Goal: Task Accomplishment & Management: Manage account settings

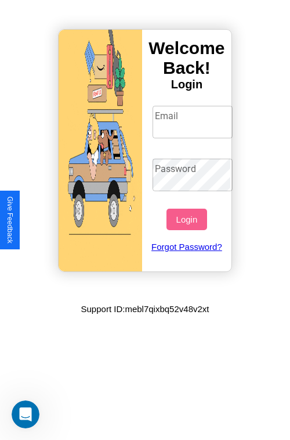
click at [194, 121] on input "Email" at bounding box center [193, 122] width 81 height 33
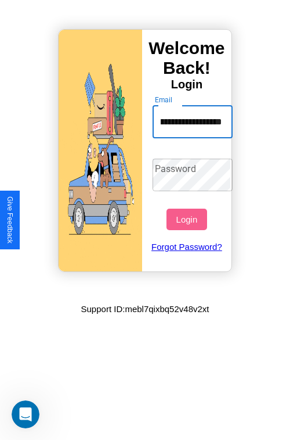
scroll to position [0, 45]
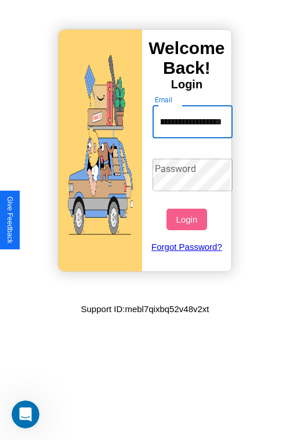
type input "**********"
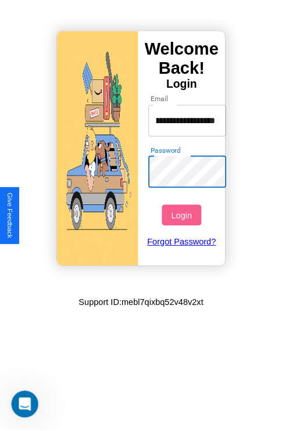
scroll to position [0, 0]
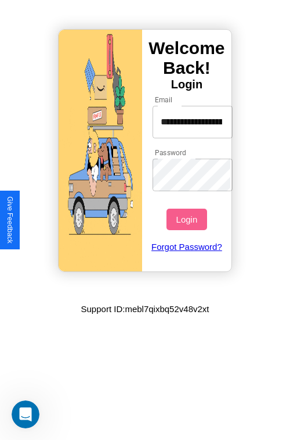
click at [188, 219] on button "Login" at bounding box center [187, 218] width 40 height 21
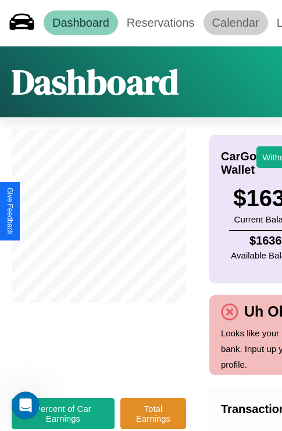
click at [235, 23] on link "Calendar" at bounding box center [235, 22] width 64 height 24
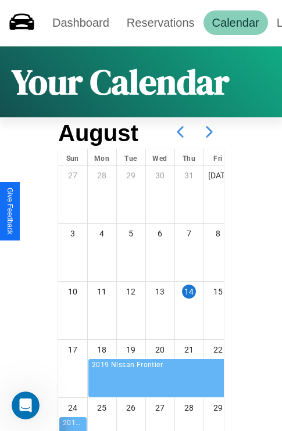
click at [209, 132] on icon at bounding box center [209, 131] width 29 height 29
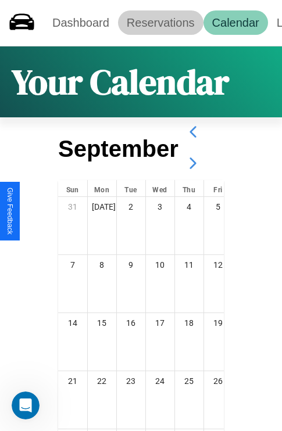
click at [160, 23] on link "Reservations" at bounding box center [160, 22] width 85 height 24
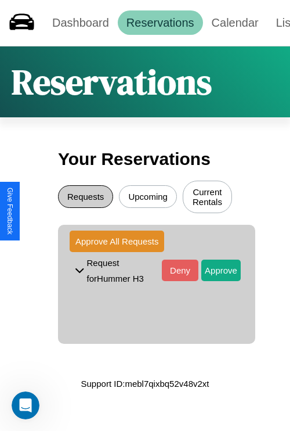
click at [85, 198] on button "Requests" at bounding box center [85, 196] width 55 height 23
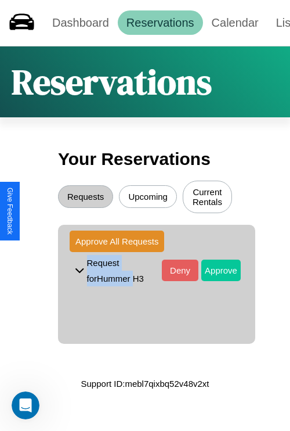
click at [213, 272] on button "Approve" at bounding box center [220, 270] width 39 height 21
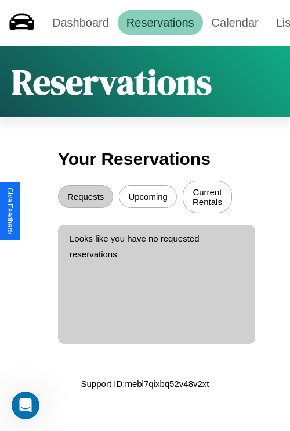
click at [148, 198] on button "Upcoming" at bounding box center [148, 196] width 58 height 23
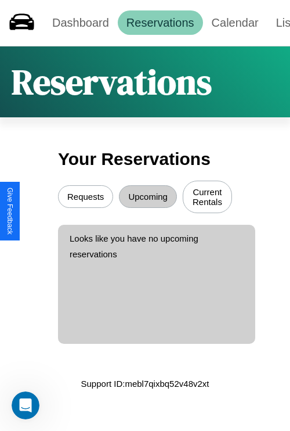
click at [207, 198] on button "Current Rentals" at bounding box center [207, 197] width 49 height 33
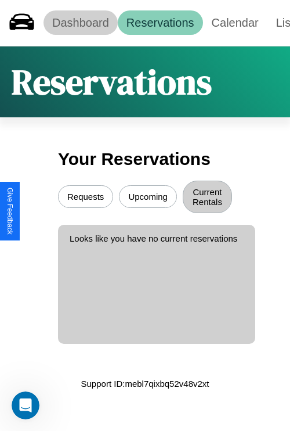
click at [80, 23] on link "Dashboard" at bounding box center [81, 22] width 74 height 24
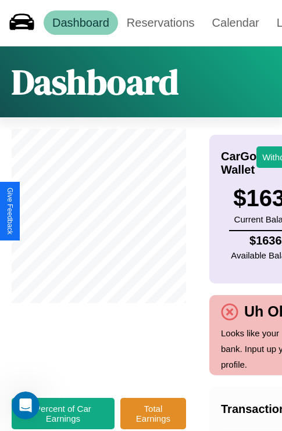
scroll to position [0, 132]
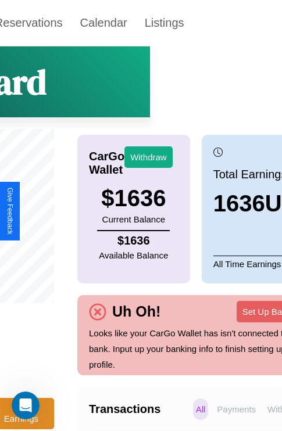
click at [264, 417] on p "Withdraws" at bounding box center [287, 408] width 46 height 21
click at [214, 417] on p "Payments" at bounding box center [236, 408] width 45 height 21
